Goal: Find specific page/section: Find specific page/section

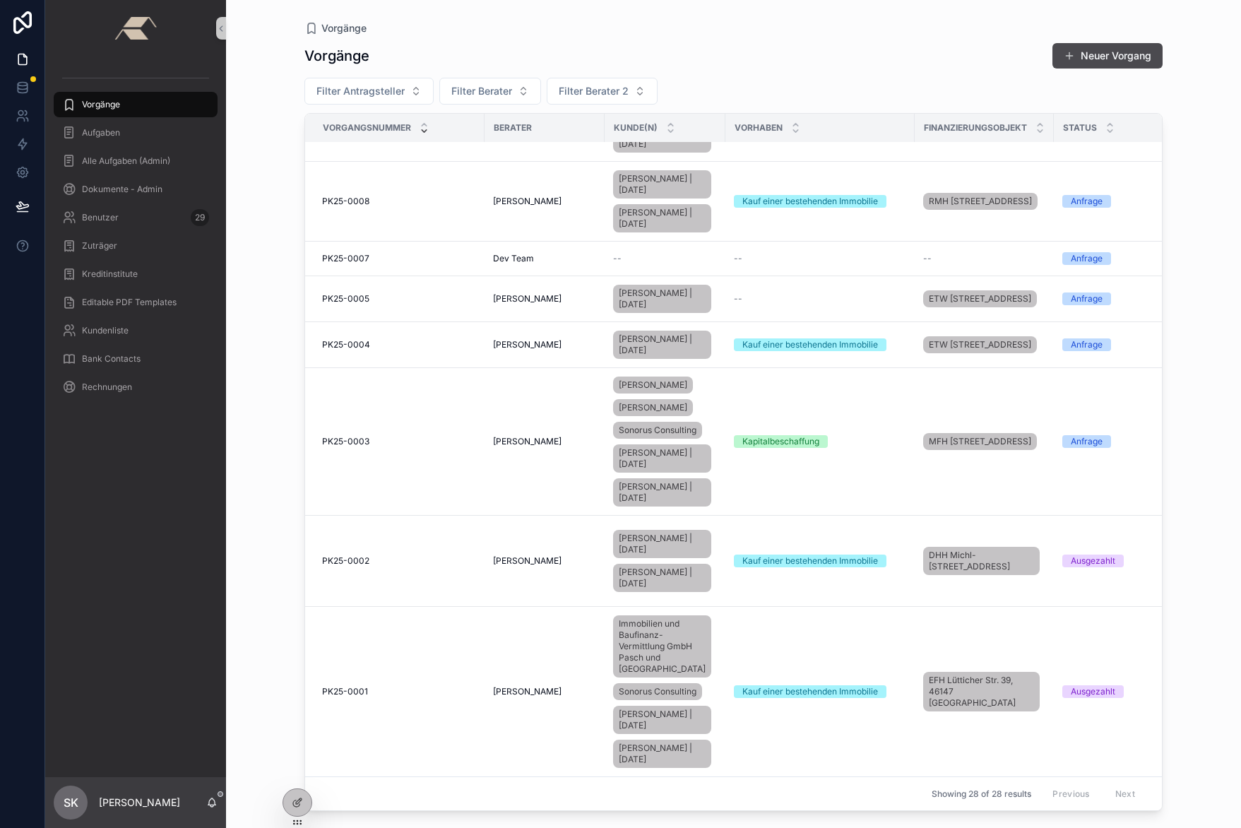
scroll to position [1227, 0]
click at [391, 666] on td "PK25-0001 PK25-0001" at bounding box center [394, 692] width 179 height 170
click at [367, 686] on span "PK25-0001" at bounding box center [345, 691] width 46 height 11
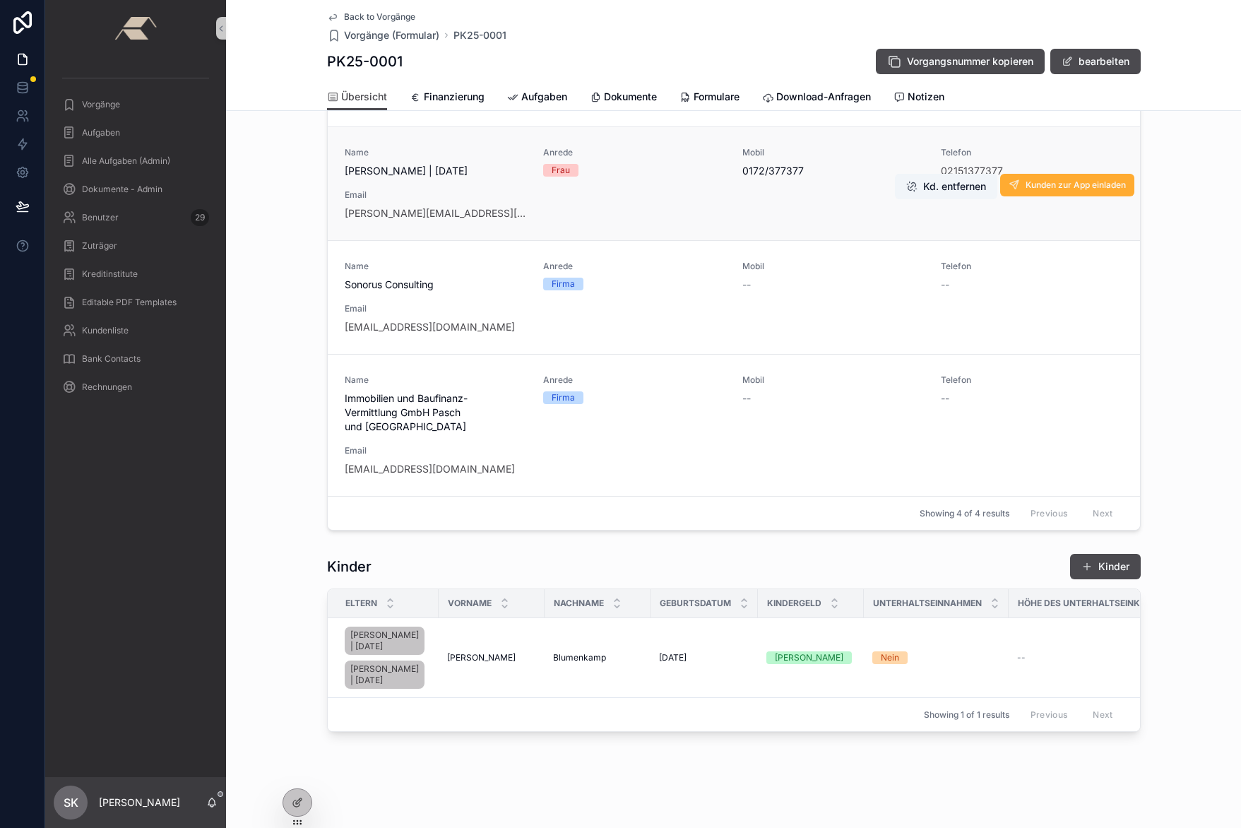
scroll to position [264, 0]
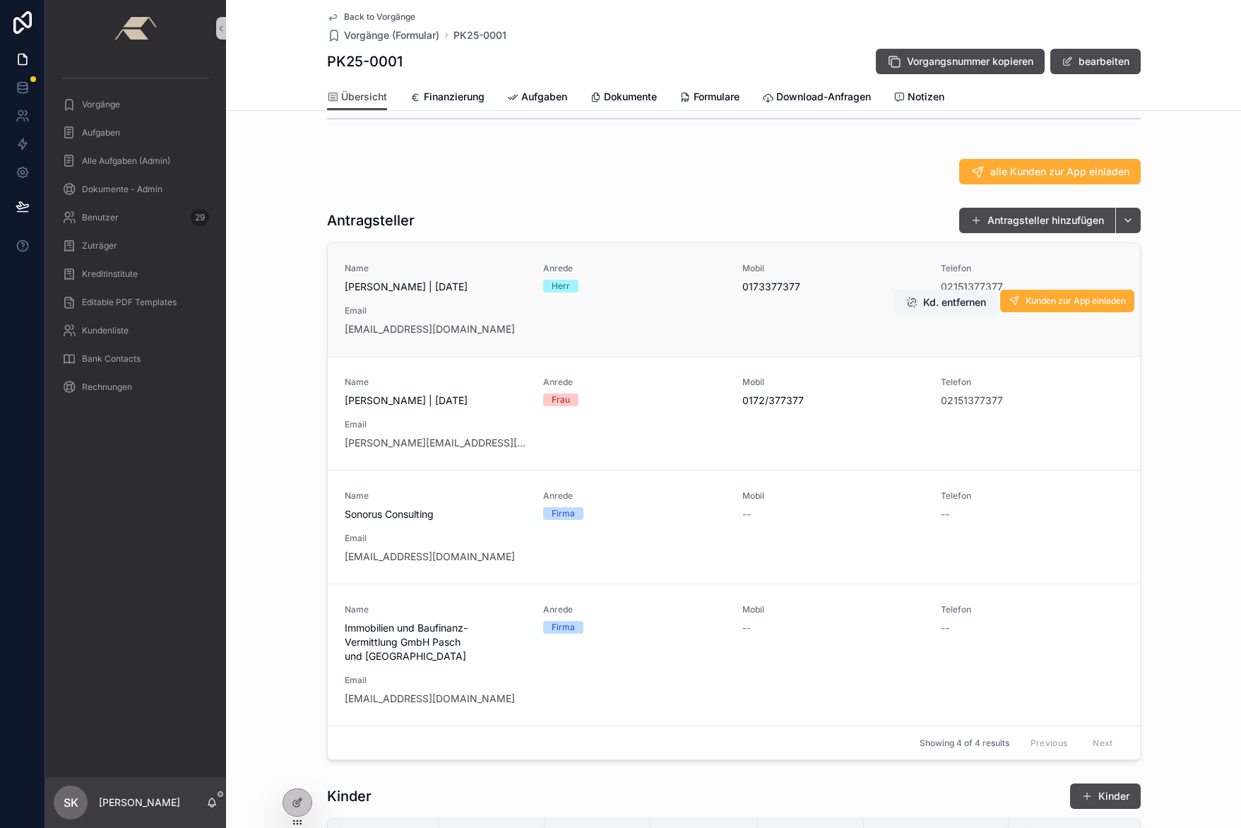
click at [412, 317] on span "Email" at bounding box center [436, 310] width 182 height 11
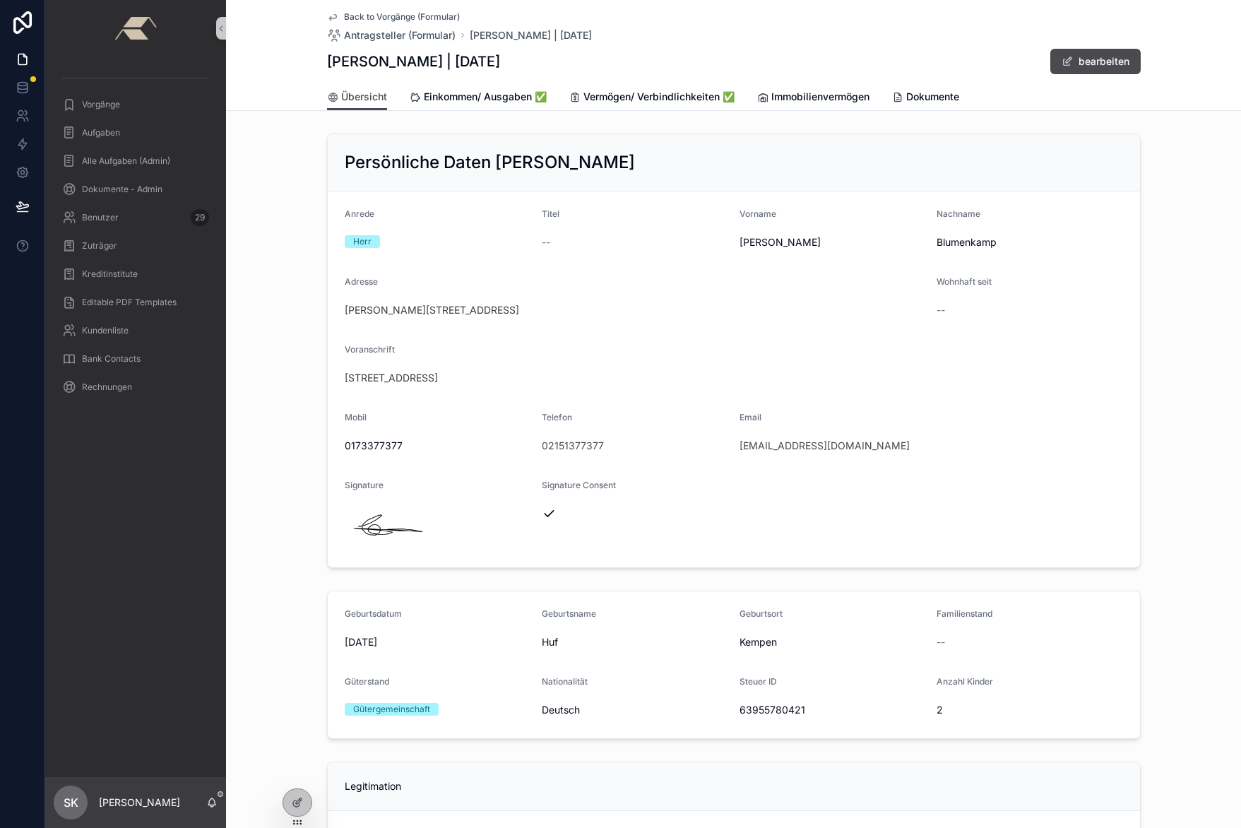
scroll to position [518, 0]
